Goal: Information Seeking & Learning: Learn about a topic

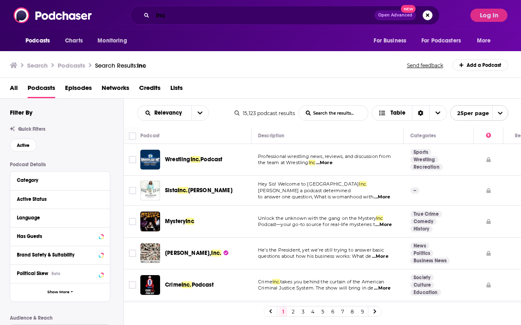
click at [167, 19] on input "inc" at bounding box center [264, 15] width 222 height 13
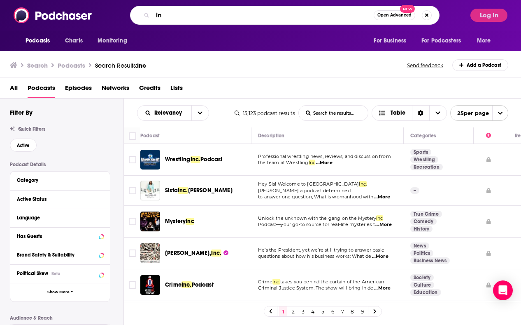
type input "i"
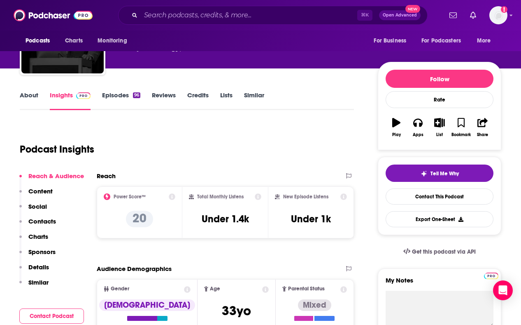
scroll to position [54, 0]
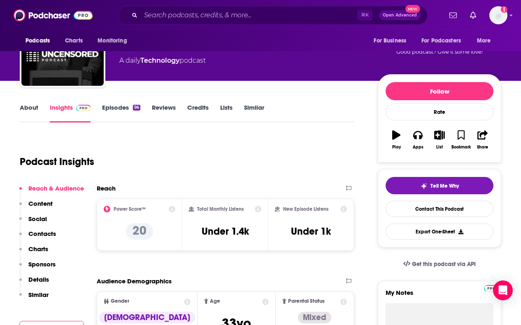
click at [126, 112] on link "Episodes 96" at bounding box center [121, 112] width 38 height 19
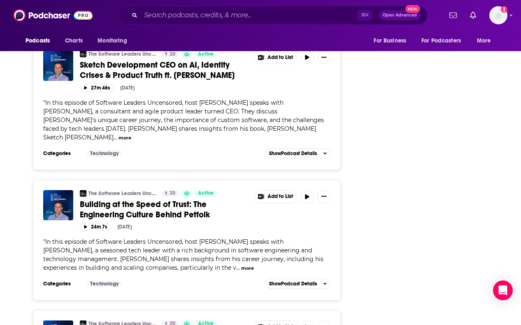
scroll to position [2797, 0]
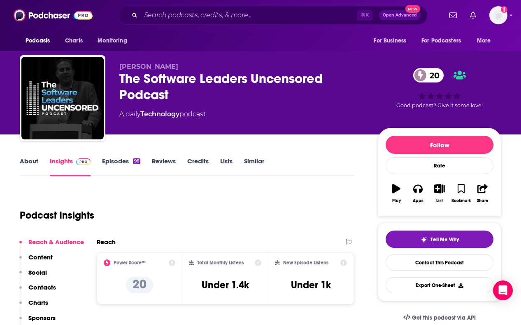
click at [128, 159] on link "Episodes 96" at bounding box center [121, 166] width 38 height 19
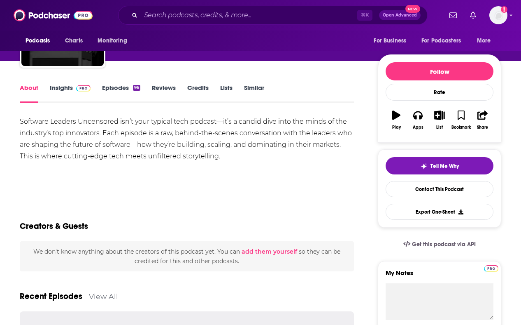
scroll to position [81, 0]
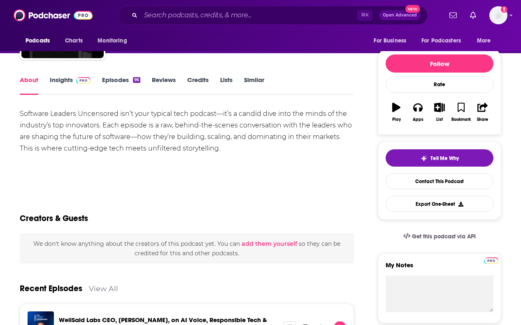
click at [120, 79] on link "Episodes 96" at bounding box center [121, 85] width 38 height 19
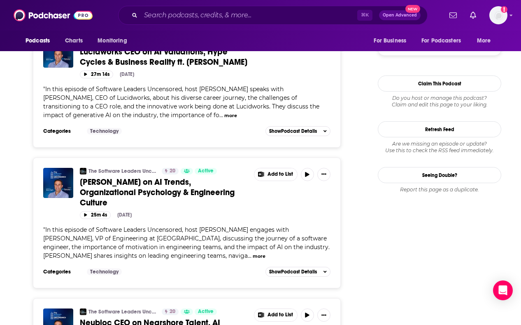
scroll to position [778, 0]
